Goal: Task Accomplishment & Management: Manage account settings

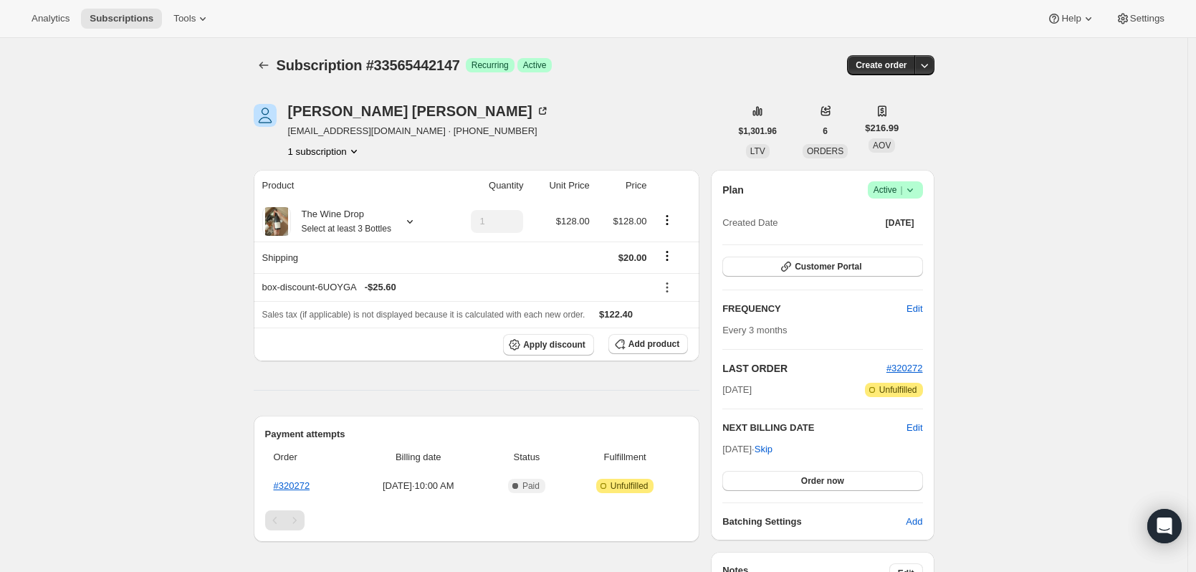
scroll to position [123, 0]
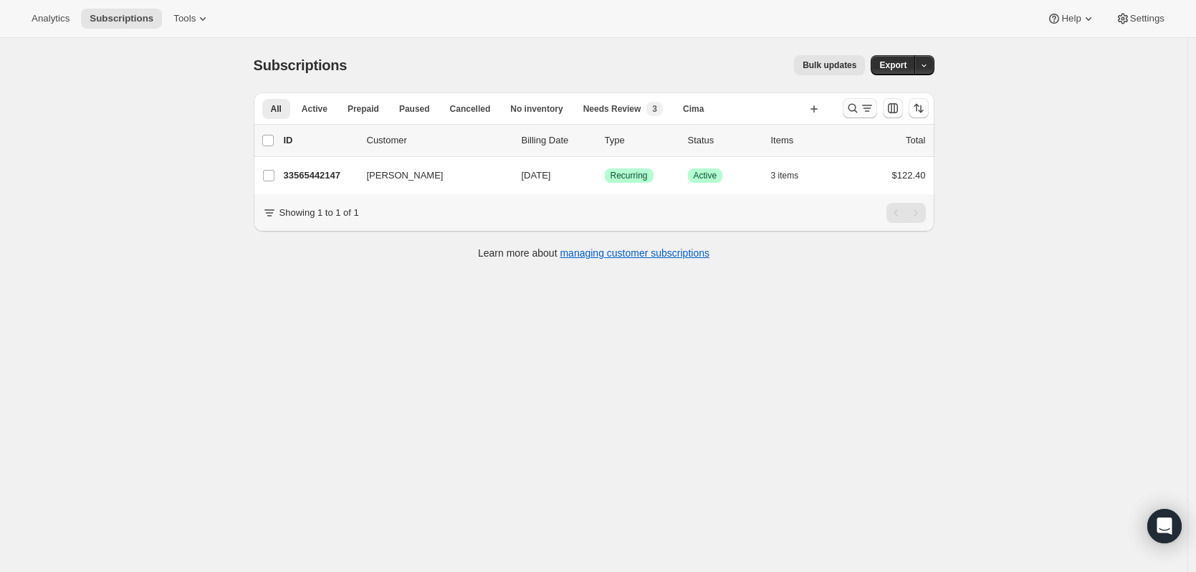
click at [855, 107] on icon "Search and filter results" at bounding box center [852, 108] width 14 height 14
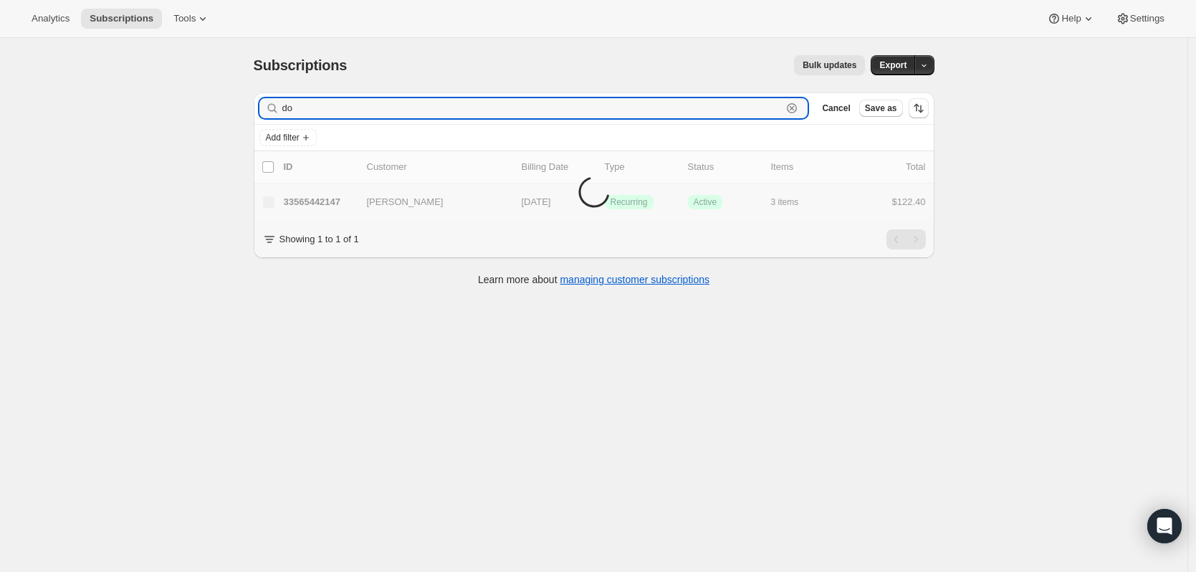
type input "d"
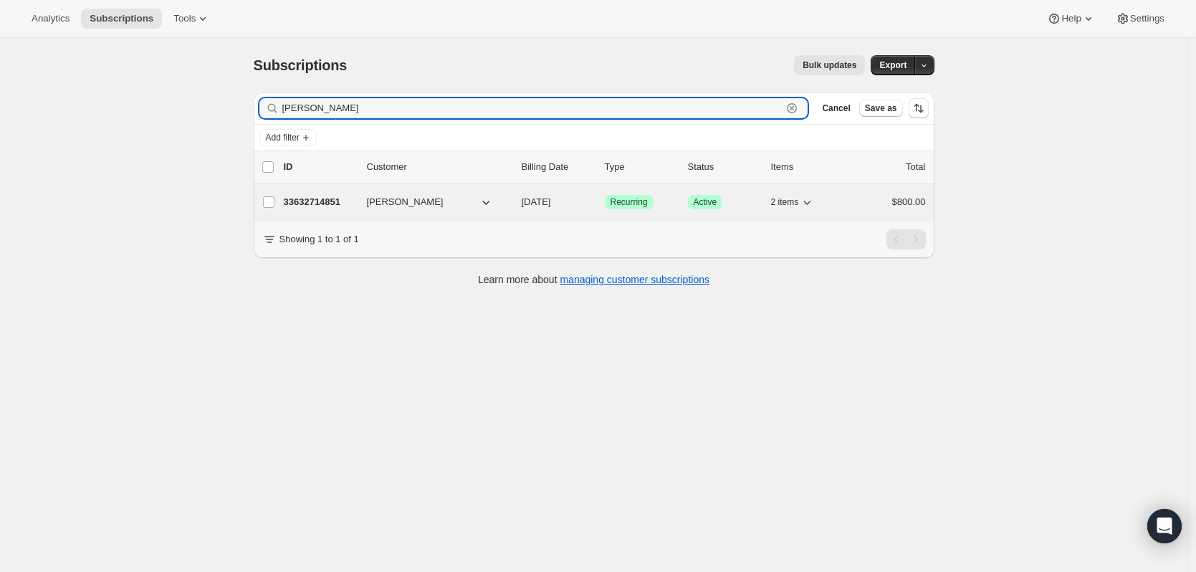
type input "[PERSON_NAME]"
click at [328, 206] on p "33632714851" at bounding box center [320, 202] width 72 height 14
